Goal: Task Accomplishment & Management: Use online tool/utility

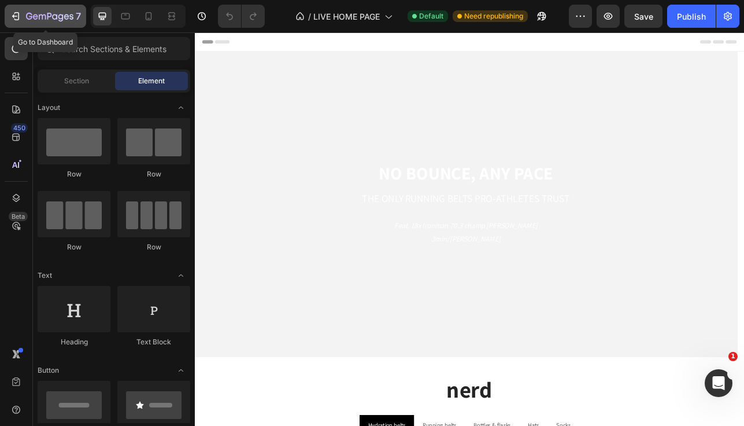
click at [13, 5] on button "7" at bounding box center [46, 16] width 82 height 23
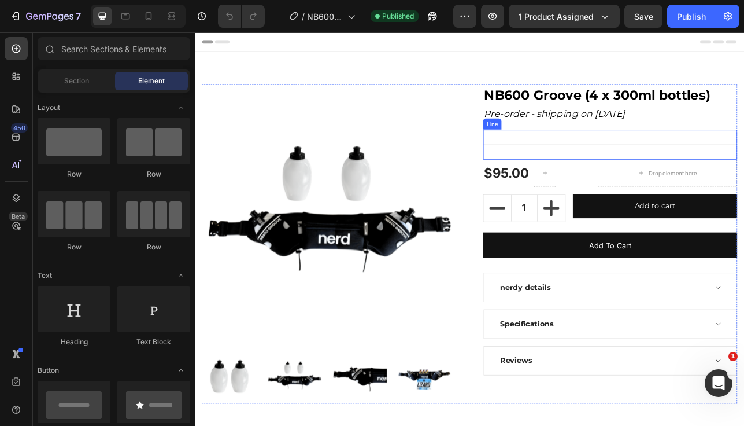
click at [613, 127] on p "Pre-order - shipping on 26th July" at bounding box center [720, 135] width 319 height 19
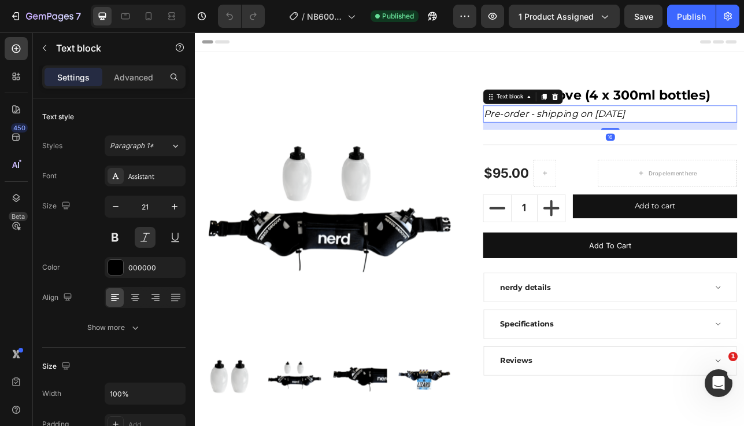
click at [611, 136] on span "Pre-order - shipping on 26th July" at bounding box center [650, 135] width 178 height 14
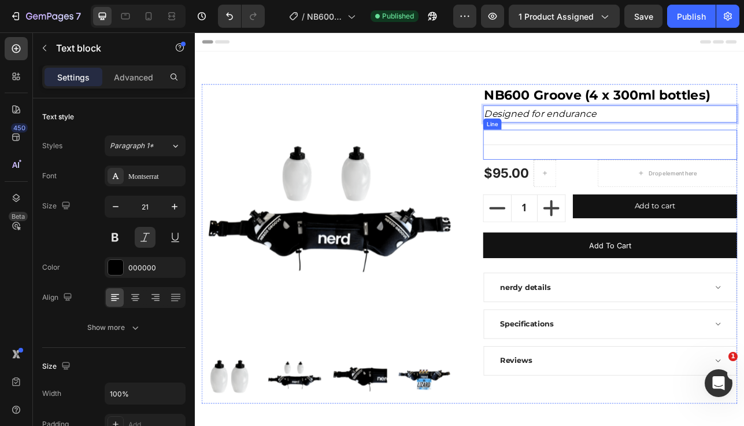
click at [665, 153] on div "NB600 Groove (4 x 300ml bottles) (P) Title Designed for endurance Text block 16…" at bounding box center [719, 299] width 321 height 403
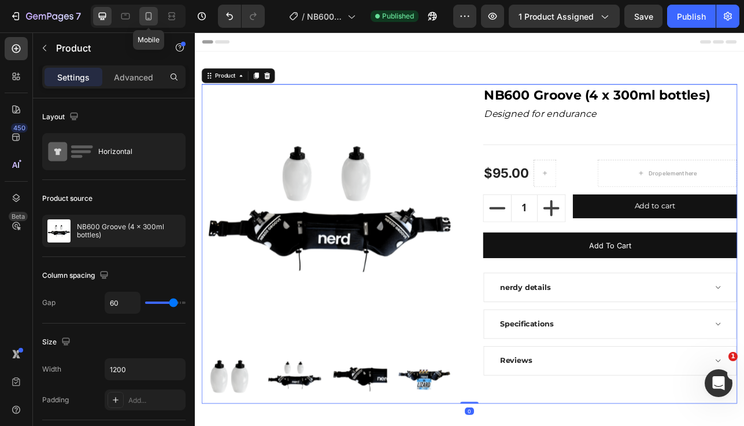
click at [149, 10] on icon at bounding box center [149, 16] width 12 height 12
type input "0"
type input "100%"
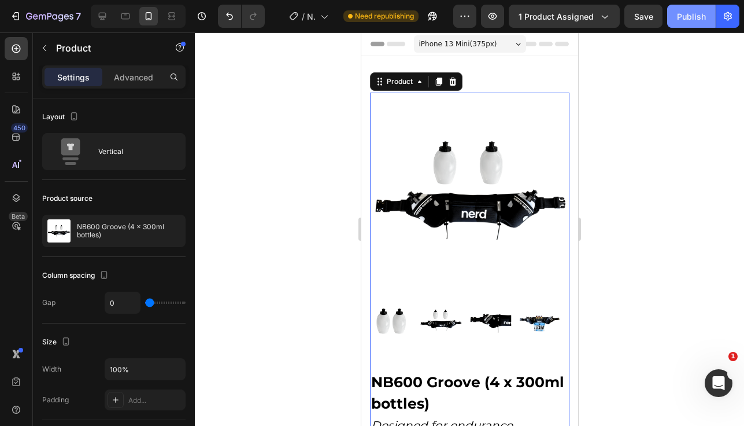
click at [677, 17] on button "Publish" at bounding box center [692, 16] width 49 height 23
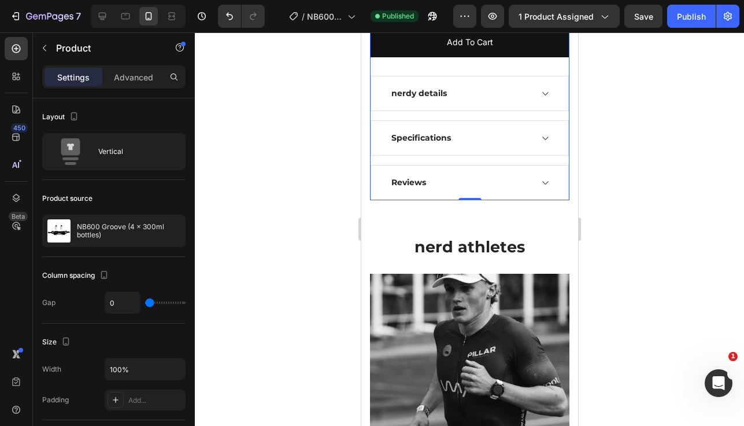
scroll to position [591, 0]
click at [448, 90] on div "nerdy details" at bounding box center [460, 93] width 142 height 16
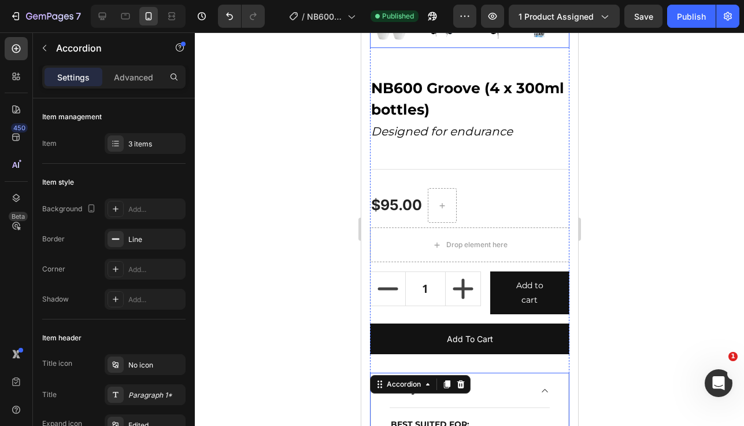
scroll to position [109, 0]
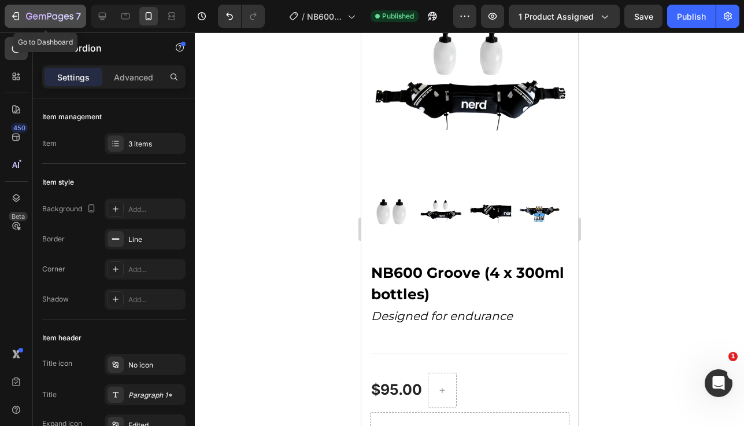
click at [48, 19] on icon "button" at bounding box center [49, 17] width 47 height 10
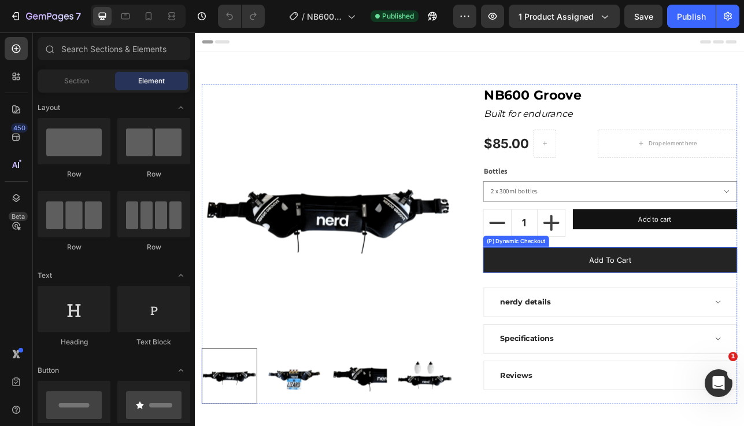
scroll to position [104, 0]
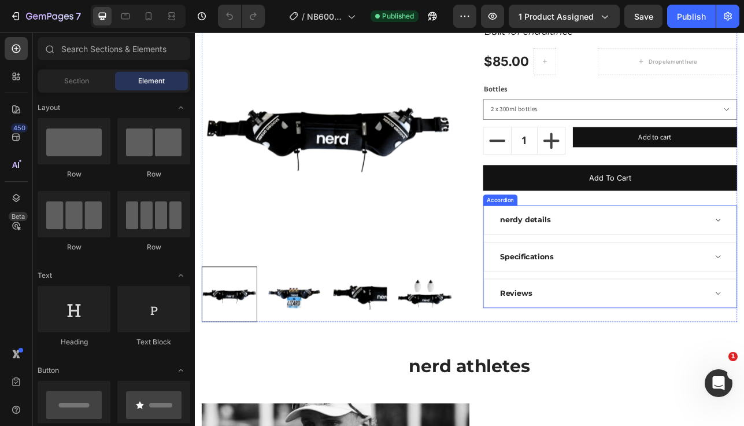
click at [638, 271] on p "nerdy details" at bounding box center [613, 269] width 64 height 14
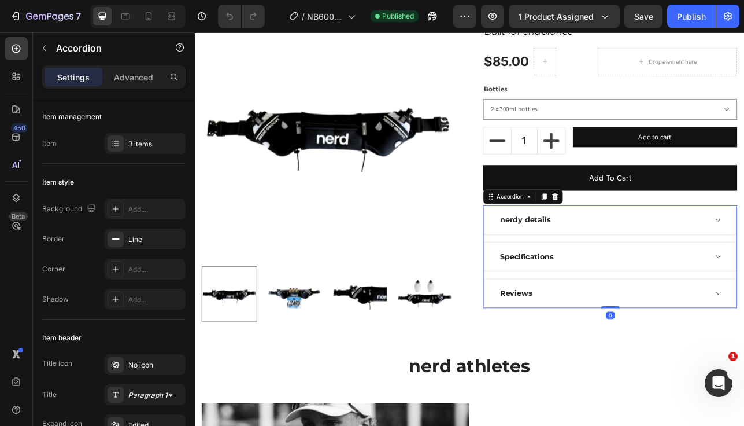
click at [662, 272] on div "nerdy details" at bounding box center [710, 268] width 263 height 17
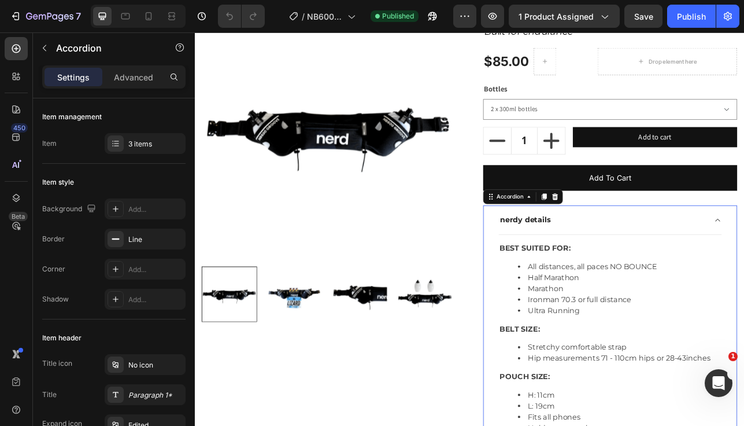
click at [662, 272] on div "nerdy details" at bounding box center [710, 268] width 263 height 17
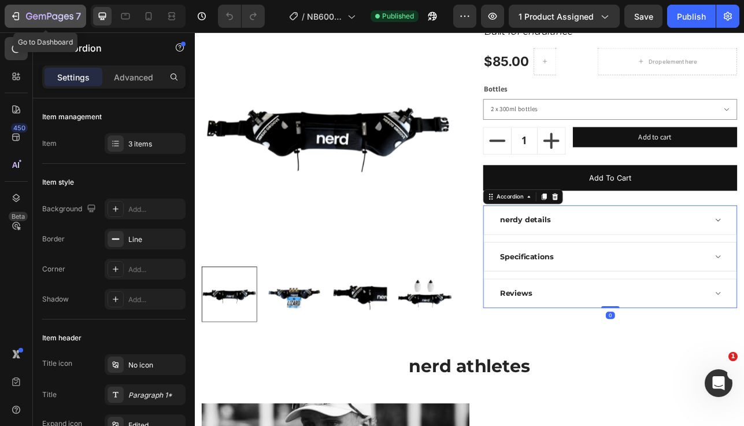
click at [26, 21] on icon "button" at bounding box center [49, 17] width 47 height 10
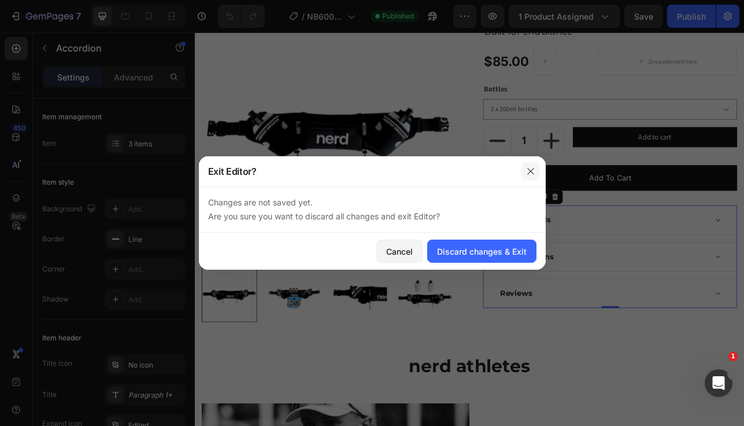
click at [532, 174] on icon "button" at bounding box center [530, 171] width 9 height 9
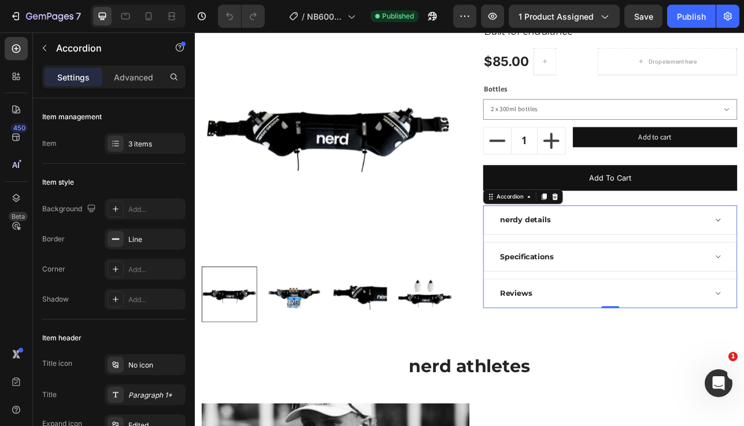
scroll to position [0, 0]
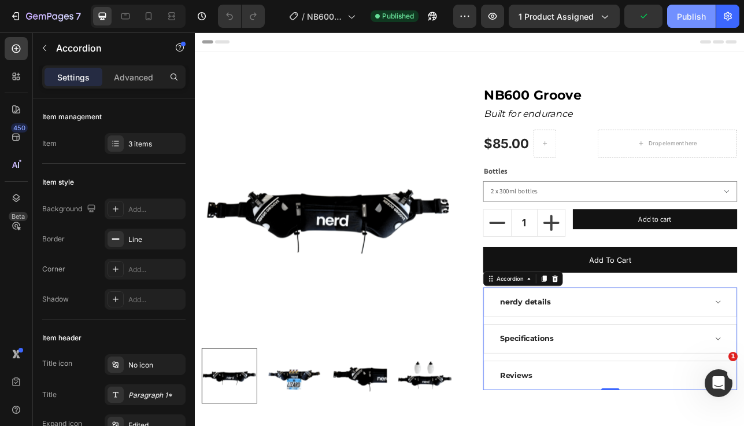
click at [700, 21] on div "Publish" at bounding box center [691, 16] width 29 height 12
